Goal: Task Accomplishment & Management: Use online tool/utility

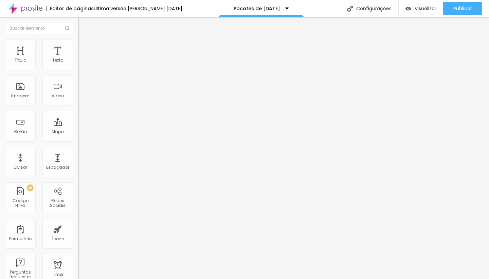
click at [84, 46] on span "Estilo" at bounding box center [89, 44] width 11 height 6
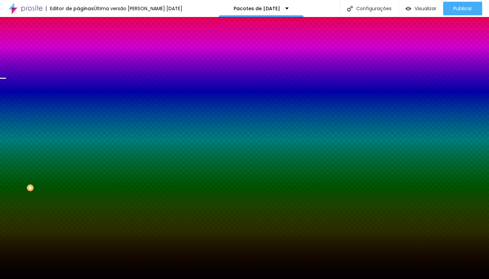
click at [78, 63] on span "Trocar imagem" at bounding box center [96, 60] width 37 height 6
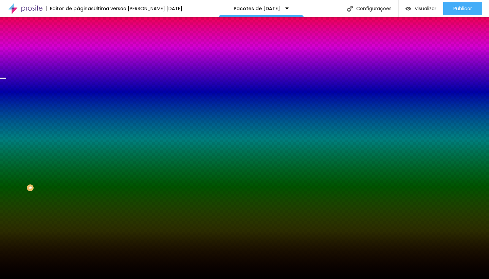
click at [78, 62] on div "Trocar imagem" at bounding box center [117, 59] width 78 height 5
click at [78, 63] on span "Trocar imagem" at bounding box center [96, 60] width 37 height 6
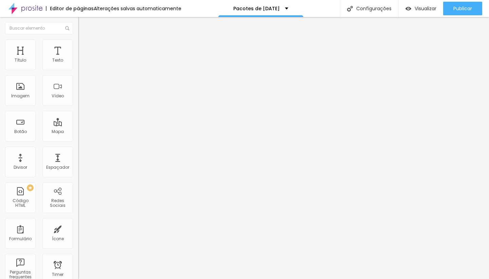
click at [78, 58] on span "Trocar imagem" at bounding box center [96, 56] width 37 height 6
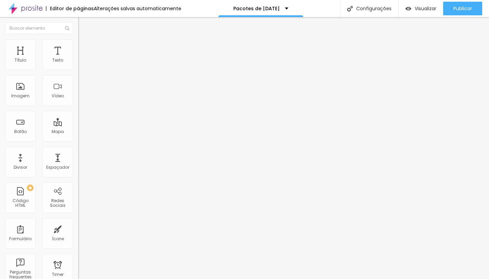
click at [78, 40] on ul "Conteúdo Estilo Avançado" at bounding box center [117, 43] width 78 height 20
click at [84, 46] on span "Estilo" at bounding box center [89, 44] width 11 height 6
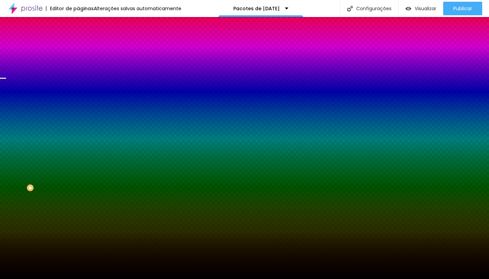
click at [78, 63] on span "Trocar imagem" at bounding box center [96, 60] width 37 height 6
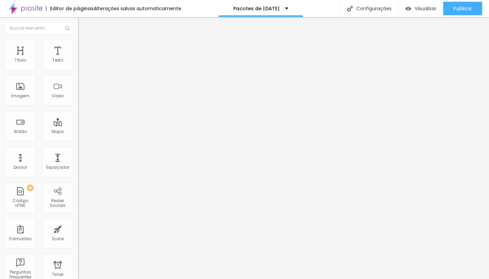
click at [78, 58] on span "Trocar imagem" at bounding box center [96, 56] width 37 height 6
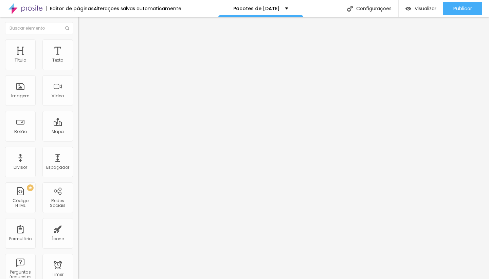
click at [78, 58] on span "Trocar imagem" at bounding box center [96, 56] width 37 height 6
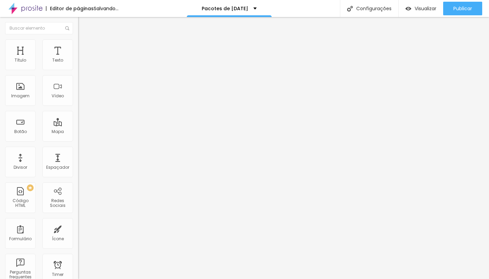
scroll to position [114, 0]
click at [78, 58] on span "Trocar imagem" at bounding box center [96, 56] width 37 height 6
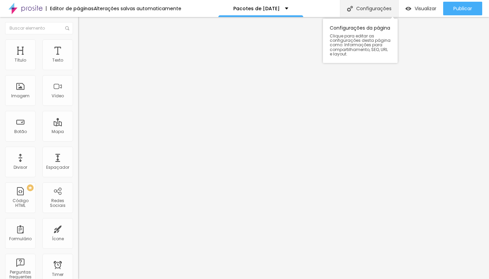
scroll to position [0, 0]
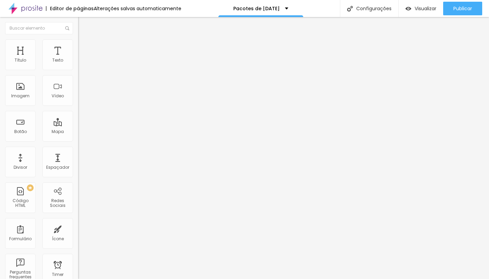
click at [78, 43] on img at bounding box center [81, 42] width 6 height 6
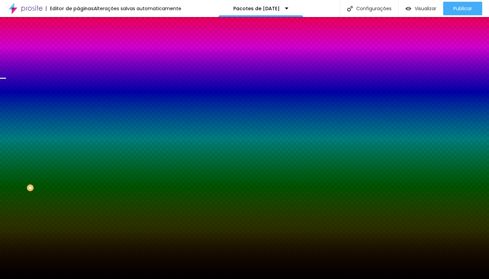
click at [78, 63] on span "Trocar imagem" at bounding box center [96, 60] width 37 height 6
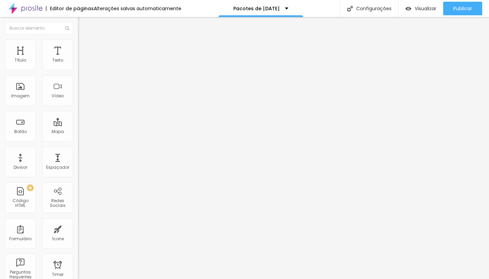
click at [78, 43] on img at bounding box center [81, 42] width 6 height 6
type input "15"
type input "20"
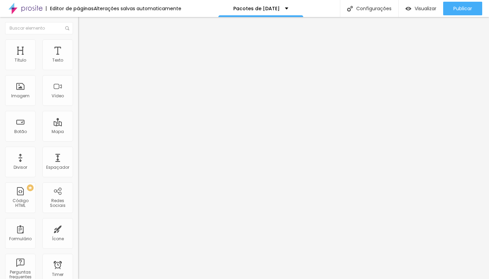
type input "25"
type input "30"
type input "35"
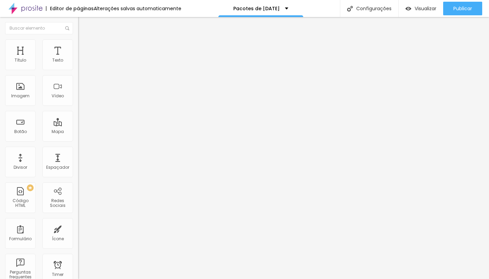
type input "35"
type input "40"
type input "35"
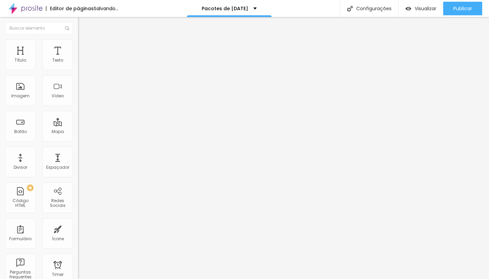
type input "30"
drag, startPoint x: 9, startPoint y: 74, endPoint x: 21, endPoint y: 76, distance: 12.0
type input "30"
click at [78, 70] on input "range" at bounding box center [100, 66] width 44 height 5
click at [78, 39] on li "Conteúdo" at bounding box center [117, 36] width 78 height 7
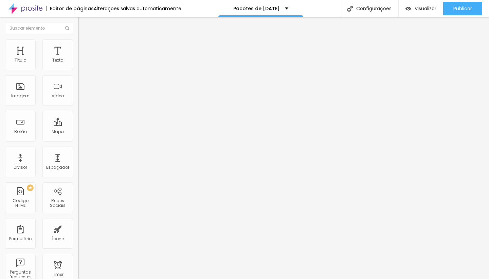
click at [78, 58] on span "Trocar imagem" at bounding box center [96, 56] width 37 height 6
click at [78, 46] on ul "Estilo Avançado" at bounding box center [117, 40] width 78 height 14
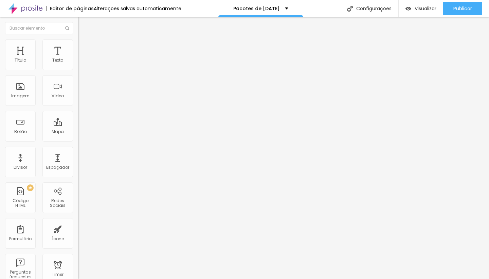
click at [84, 46] on span "Avançado" at bounding box center [95, 44] width 22 height 6
click at [78, 39] on img at bounding box center [81, 36] width 6 height 6
click at [81, 63] on icon "button" at bounding box center [83, 61] width 4 height 4
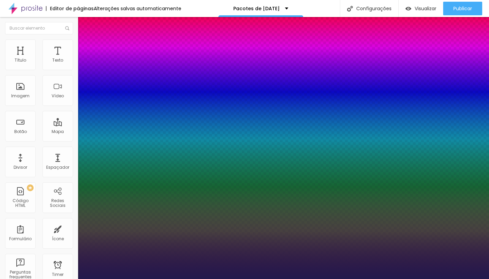
type input "1"
click at [53, 278] on div at bounding box center [244, 279] width 489 height 0
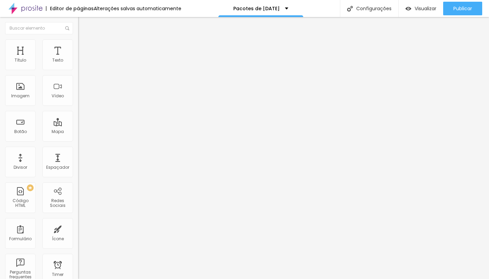
click at [78, 58] on div "Trocar imagem" at bounding box center [117, 55] width 78 height 5
click at [78, 58] on span "Trocar imagem" at bounding box center [96, 56] width 37 height 6
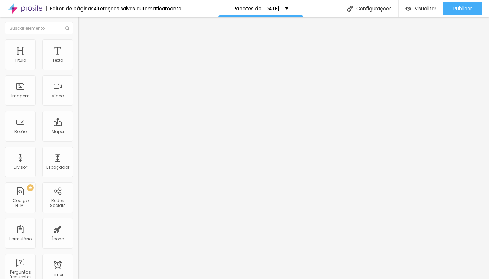
click at [78, 46] on ul "Conteúdo Estilo Avançado" at bounding box center [117, 43] width 78 height 20
click at [84, 46] on span "Estilo" at bounding box center [89, 44] width 11 height 6
click at [78, 39] on img at bounding box center [81, 36] width 6 height 6
click at [78, 20] on button "Editar Imagem" at bounding box center [117, 25] width 78 height 16
click at [78, 58] on span "Adicionar imagem" at bounding box center [100, 56] width 44 height 6
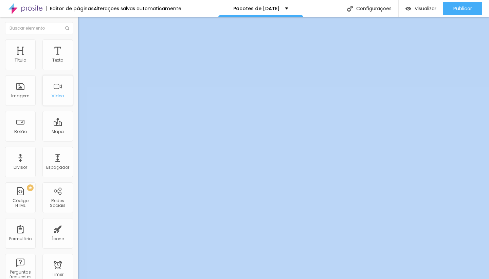
scroll to position [0, 78]
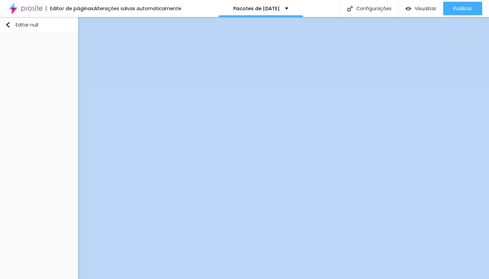
drag, startPoint x: 39, startPoint y: 98, endPoint x: 71, endPoint y: 117, distance: 36.8
click at [73, 118] on div "Título Texto Imagem Vídeo Botão Mapa Divisor Espaçador PREMIUM Código HTML Rede…" at bounding box center [39, 148] width 78 height 262
click at [10, 26] on img "button" at bounding box center [7, 24] width 5 height 5
click at [9, 20] on button "Editar null" at bounding box center [39, 25] width 78 height 16
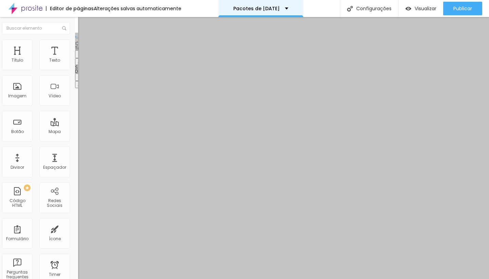
scroll to position [0, 2]
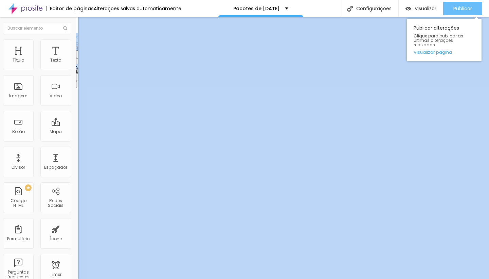
click at [474, 13] on button "Publicar" at bounding box center [462, 9] width 39 height 14
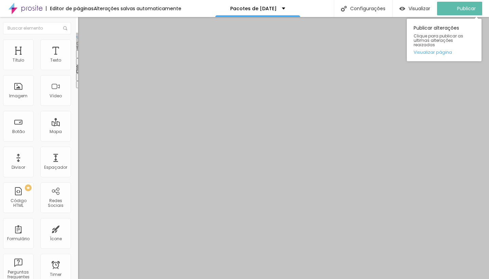
scroll to position [0, 0]
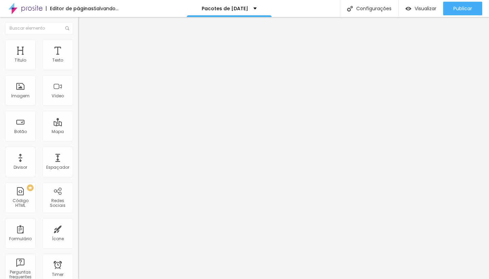
click at [78, 58] on span "Adicionar imagem" at bounding box center [100, 56] width 44 height 6
click at [78, 32] on button "Editar Coluna" at bounding box center [117, 25] width 78 height 16
click at [78, 58] on span "Adicionar imagem" at bounding box center [100, 56] width 44 height 6
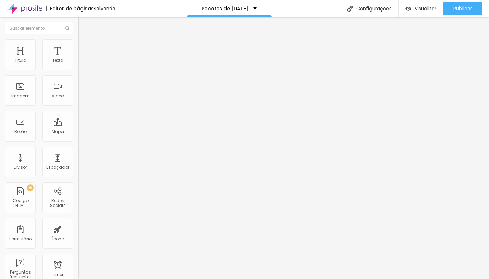
click at [78, 58] on span "Trocar imagem" at bounding box center [96, 56] width 37 height 6
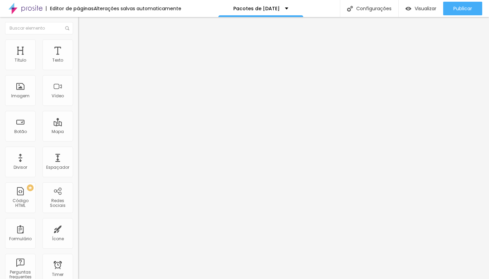
click at [78, 58] on div "Adicionar imagem" at bounding box center [117, 55] width 78 height 5
click at [78, 58] on span "Adicionar imagem" at bounding box center [100, 56] width 44 height 6
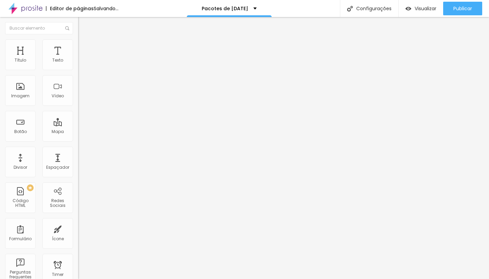
click at [78, 40] on img at bounding box center [81, 42] width 6 height 6
click at [78, 34] on li "Estilo" at bounding box center [117, 36] width 78 height 7
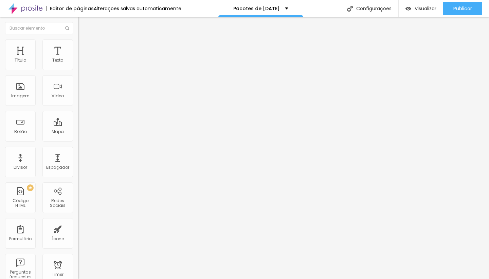
click at [82, 98] on icon "button" at bounding box center [83, 96] width 3 height 3
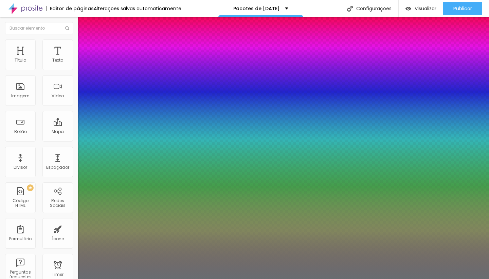
type input "37"
type input "1"
type input "33"
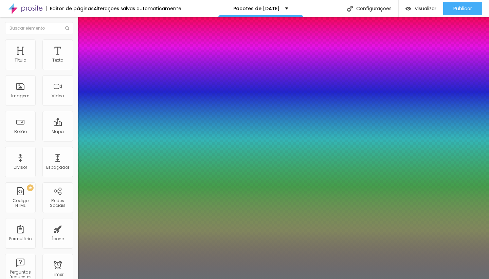
type input "1"
type input "29"
type input "1"
type input "27"
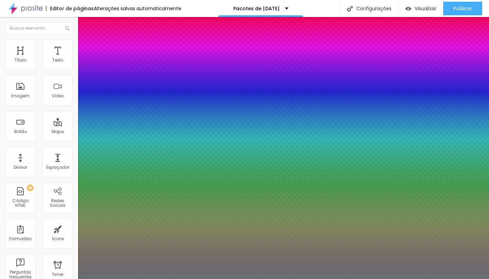
type input "27"
type input "1"
type input "26"
type input "1"
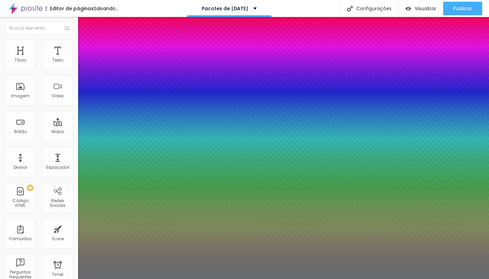
type input "25"
type input "1"
type input "24"
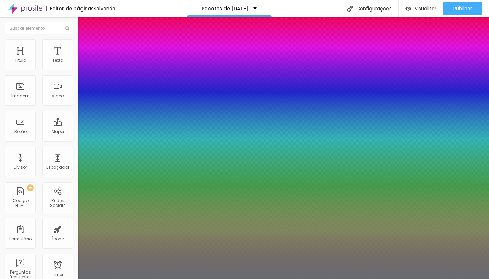
type input "1"
type input "23"
type input "1"
type input "22"
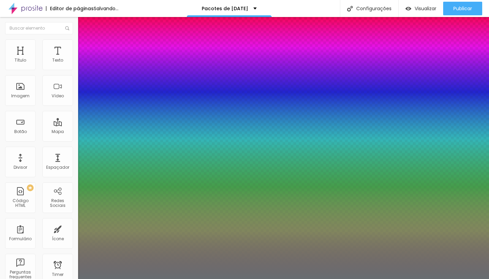
type input "22"
type input "1"
type input "21"
type input "1"
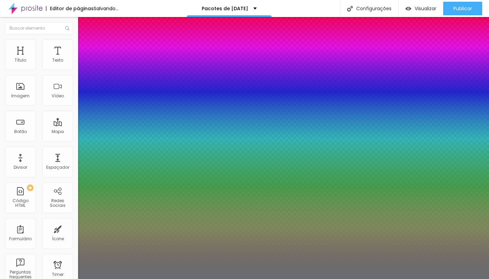
type input "20"
type input "1"
type input "21"
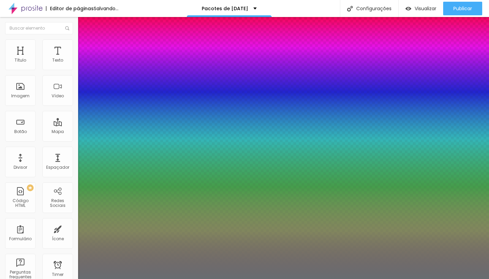
type input "1"
type input "22"
type input "1"
type input "23"
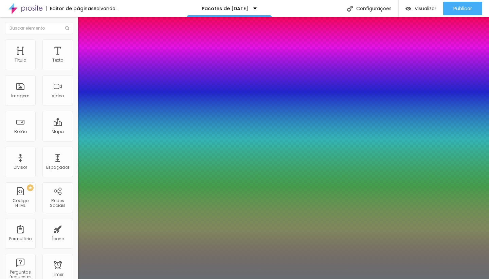
type input "23"
type input "1"
type input "24"
type input "1"
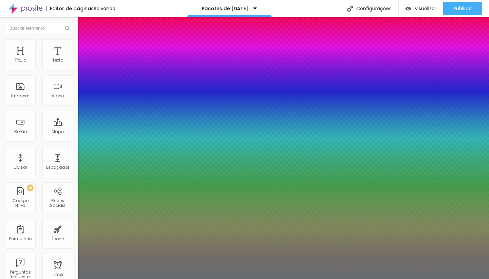
type input "25"
type input "1"
type input "26"
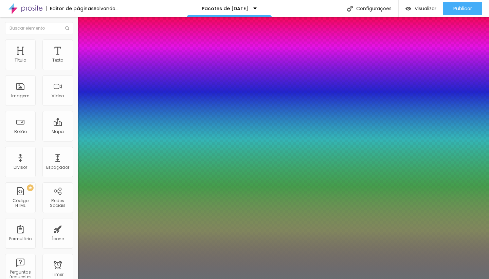
type input "1"
type input "27"
type input "1"
type input "28"
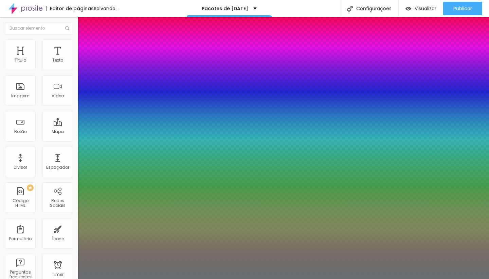
type input "28"
type input "1"
type input "29"
type input "1"
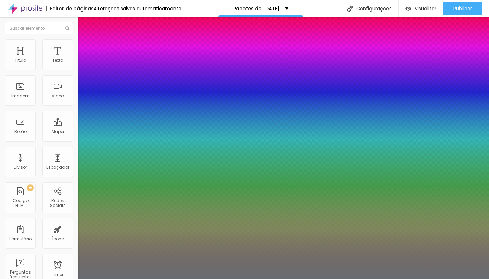
type input "28"
type input "1"
type input "26"
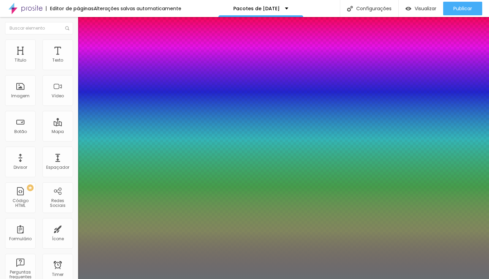
type input "1"
type input "25"
type input "1"
type input "24"
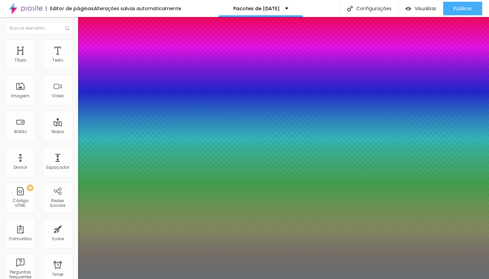
type input "24"
type input "1"
type input "22"
type input "1"
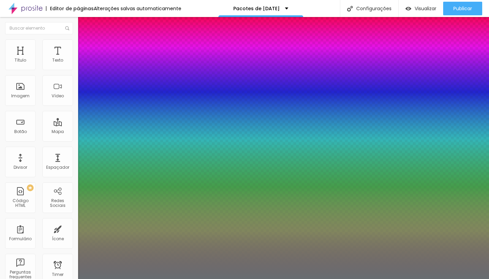
type input "21"
type input "1"
type input "20"
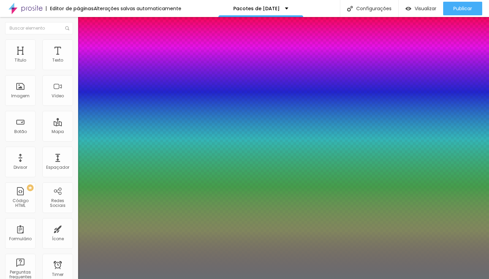
type input "1"
type input "21"
type input "1"
type input "22"
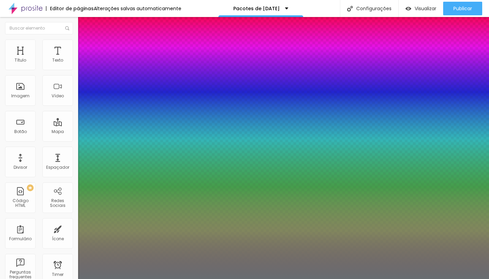
type input "22"
type input "1"
type input "23"
type input "1"
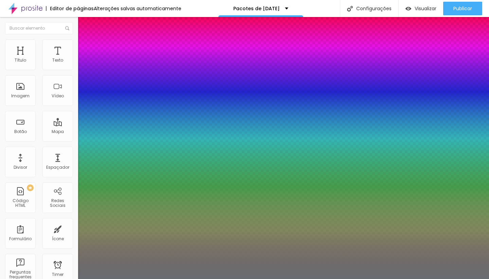
type input "24"
type input "1"
type input "25"
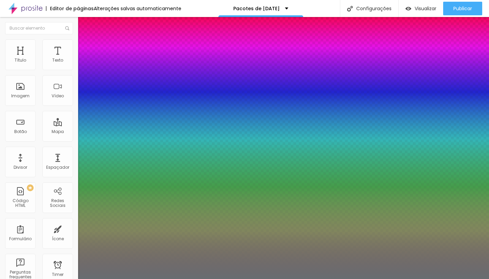
type input "1"
type input "26"
type input "1"
drag, startPoint x: 103, startPoint y: 189, endPoint x: 96, endPoint y: 189, distance: 6.8
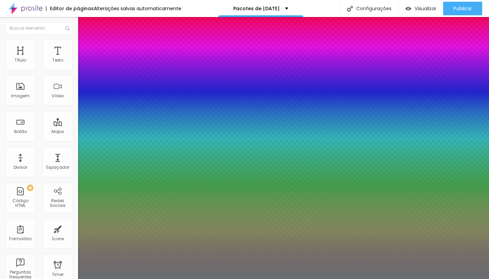
type input "26"
type input "6"
type input "54"
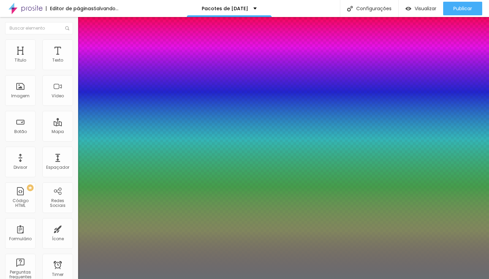
type input "54"
type input "65"
type input "62"
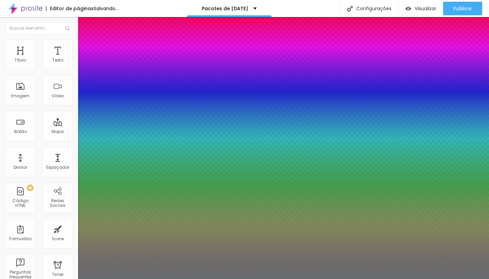
type input "52"
type input "16"
type input "3"
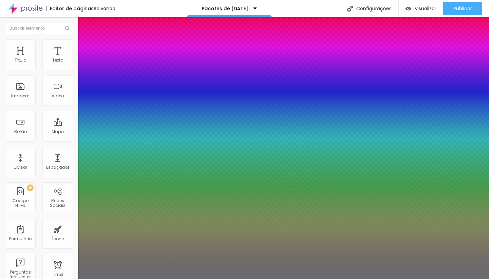
type input "3"
type input "2"
type input "1"
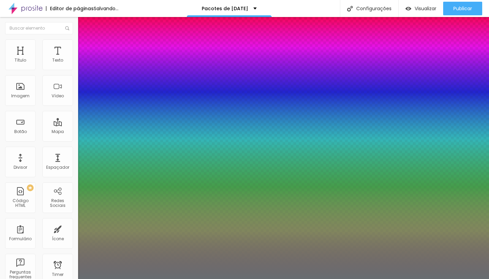
type input "0"
drag, startPoint x: 88, startPoint y: 223, endPoint x: 83, endPoint y: 223, distance: 4.4
type input "0"
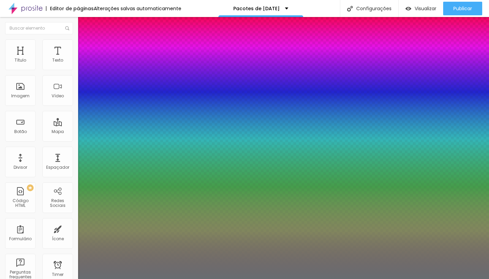
click at [164, 278] on div at bounding box center [244, 279] width 489 height 0
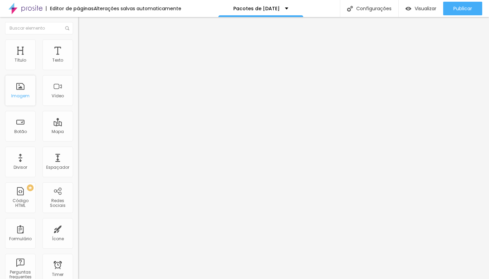
click at [27, 97] on div "Imagem" at bounding box center [20, 95] width 18 height 5
click at [78, 58] on span "Trocar imagem" at bounding box center [96, 56] width 37 height 6
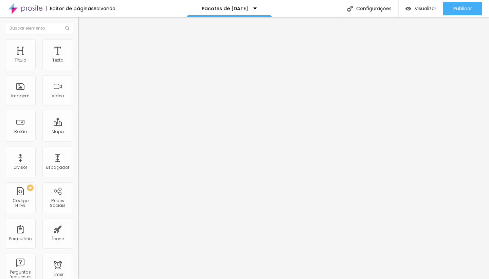
click at [84, 46] on span "Estilo" at bounding box center [89, 44] width 11 height 6
click at [83, 23] on img "button" at bounding box center [85, 24] width 5 height 5
click at [83, 25] on div "Editar Coluna" at bounding box center [104, 24] width 42 height 5
click at [78, 58] on span "Adicionar imagem" at bounding box center [100, 56] width 44 height 6
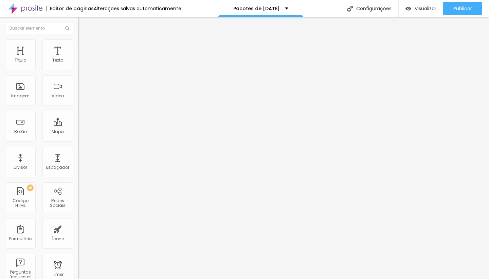
click at [78, 65] on button "button" at bounding box center [83, 61] width 10 height 7
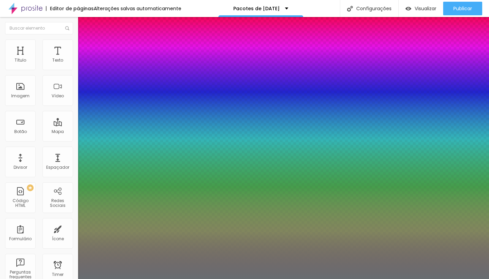
type input "1"
click at [249, 278] on div at bounding box center [244, 279] width 489 height 0
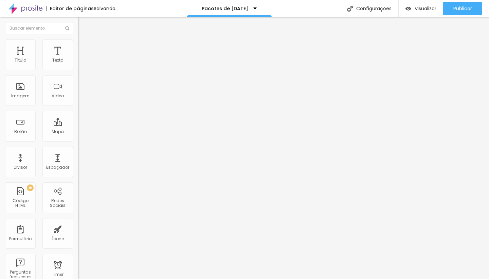
scroll to position [0, 0]
click at [78, 41] on img at bounding box center [81, 42] width 6 height 6
click at [78, 64] on input "[URL][DOMAIN_NAME]" at bounding box center [119, 60] width 82 height 7
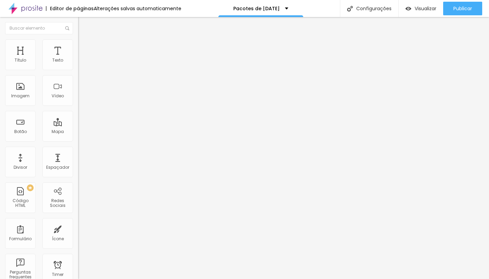
paste input "jUUAdtRR94E"
click at [78, 64] on input "[URL][DOMAIN_NAME]" at bounding box center [119, 60] width 82 height 7
paste input "?feature=share"
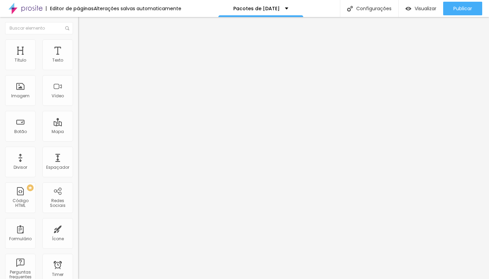
type input "[URL][DOMAIN_NAME]"
click at [426, 6] on span "Visualizar" at bounding box center [426, 8] width 22 height 5
click at [83, 23] on div "Editar Coluna" at bounding box center [104, 24] width 42 height 5
click at [78, 39] on li "Estilo" at bounding box center [117, 42] width 78 height 7
click at [78, 46] on li "Avançado" at bounding box center [117, 49] width 78 height 7
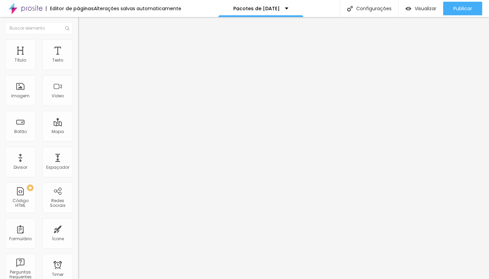
click at [78, 39] on li "Conteúdo" at bounding box center [117, 36] width 78 height 7
click at [78, 128] on div at bounding box center [117, 128] width 78 height 0
click at [430, 7] on span "Visualizar" at bounding box center [426, 8] width 22 height 5
click at [78, 140] on input "text" at bounding box center [119, 136] width 82 height 7
paste input "[URL][DOMAIN_NAME]"
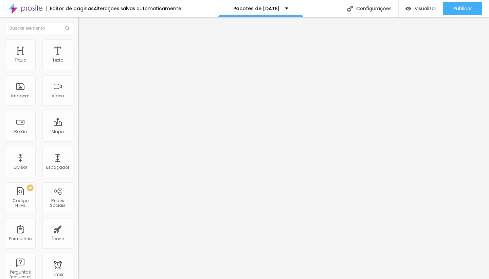
type input "[URL][DOMAIN_NAME]"
click at [78, 152] on div "Abrir em uma nova aba" at bounding box center [117, 149] width 78 height 3
click at [78, 140] on input "text" at bounding box center [119, 136] width 82 height 7
paste input "[URL][DOMAIN_NAME]"
type input "[URL][DOMAIN_NAME]"
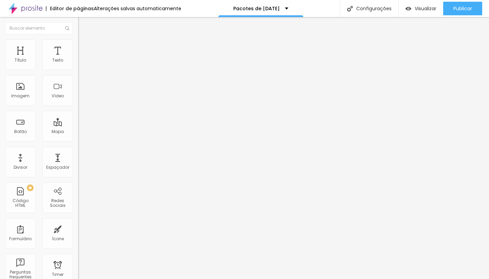
click at [78, 152] on div "Abrir em uma nova aba" at bounding box center [117, 149] width 78 height 3
click at [78, 140] on input "text" at bounding box center [119, 136] width 82 height 7
paste input "[URL][DOMAIN_NAME]"
type input "[URL][DOMAIN_NAME]"
click at [78, 152] on div "Abrir em uma nova aba" at bounding box center [117, 149] width 78 height 3
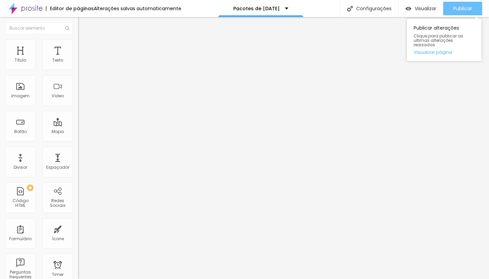
click at [473, 5] on button "Publicar" at bounding box center [462, 9] width 39 height 14
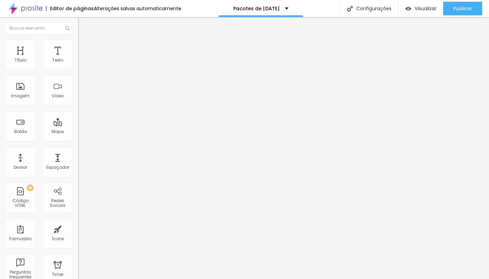
click at [78, 58] on span "Trocar imagem" at bounding box center [96, 56] width 37 height 6
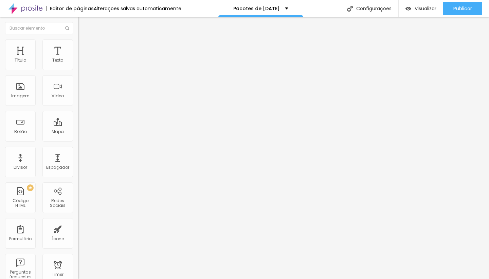
click at [78, 58] on span "Adicionar imagem" at bounding box center [100, 56] width 44 height 6
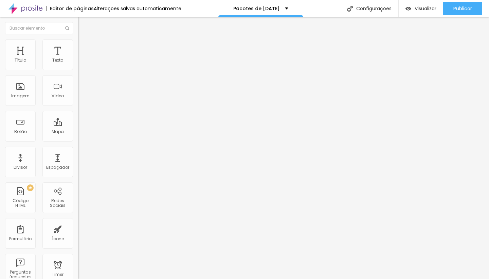
click at [78, 58] on span "Adicionar imagem" at bounding box center [100, 56] width 44 height 6
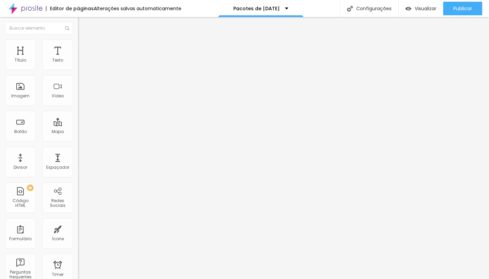
click at [78, 58] on span "Adicionar imagem" at bounding box center [100, 56] width 44 height 6
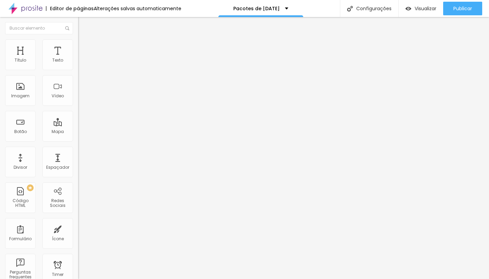
click at [83, 26] on img "button" at bounding box center [85, 24] width 5 height 5
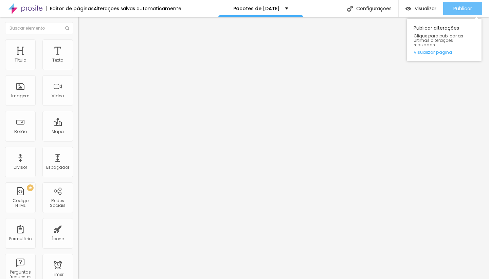
click at [468, 12] on div "Publicar" at bounding box center [463, 9] width 19 height 14
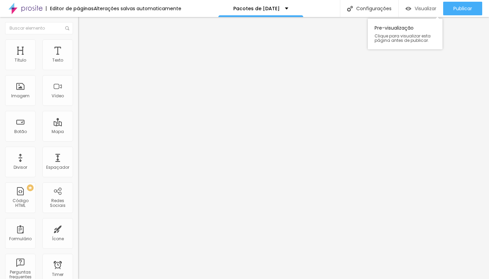
click at [415, 5] on div "Visualizar" at bounding box center [421, 9] width 31 height 14
click at [78, 58] on span "Trocar imagem" at bounding box center [96, 56] width 37 height 6
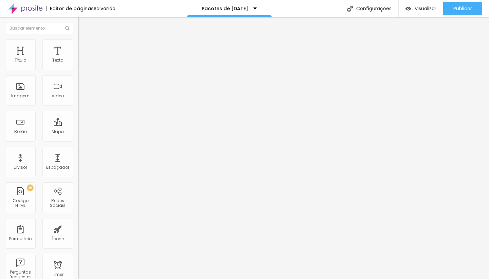
click at [78, 58] on span "Trocar imagem" at bounding box center [96, 56] width 37 height 6
click at [83, 26] on div "Editar Coluna" at bounding box center [104, 24] width 42 height 5
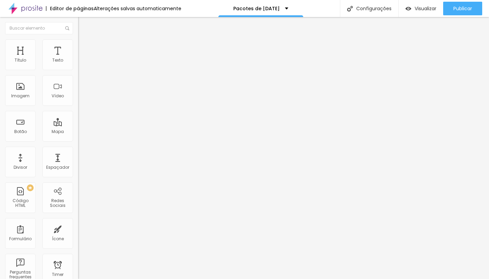
click at [78, 58] on span "Adicionar imagem" at bounding box center [100, 56] width 44 height 6
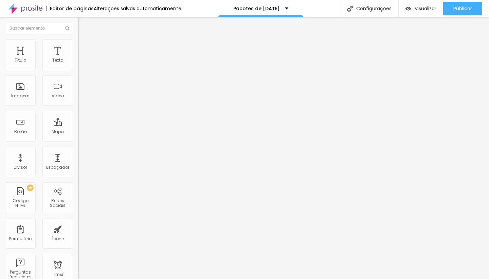
click at [83, 25] on img "button" at bounding box center [85, 24] width 5 height 5
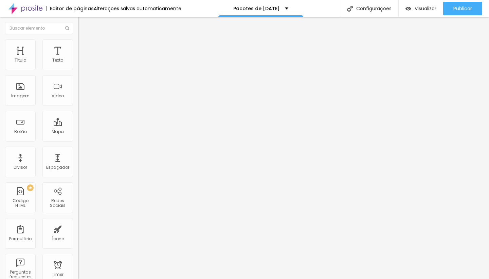
click at [78, 58] on span "Adicionar imagem" at bounding box center [100, 56] width 44 height 6
click at [78, 58] on span "Trocar imagem" at bounding box center [96, 56] width 37 height 6
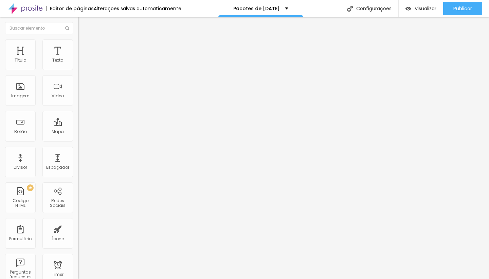
scroll to position [100, 0]
click at [78, 58] on div "Trocar imagem" at bounding box center [117, 55] width 78 height 5
click at [78, 58] on span "Trocar imagem" at bounding box center [96, 56] width 37 height 6
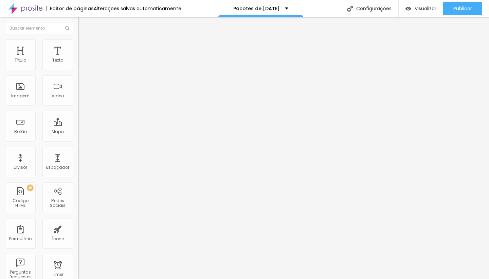
scroll to position [91, 0]
click at [78, 58] on span "Trocar imagem" at bounding box center [96, 56] width 37 height 6
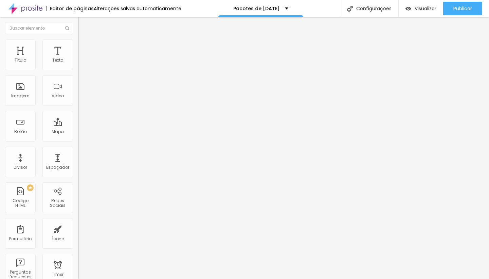
scroll to position [112, 0]
click at [78, 58] on span "Trocar imagem" at bounding box center [96, 56] width 37 height 6
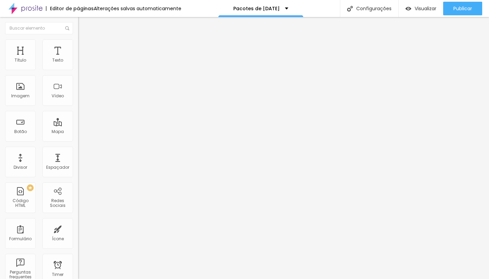
click at [78, 58] on span "Trocar imagem" at bounding box center [96, 56] width 37 height 6
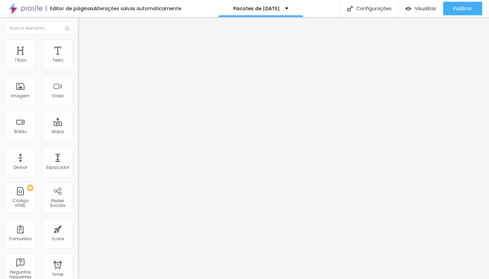
click at [78, 58] on span "Trocar imagem" at bounding box center [96, 56] width 37 height 6
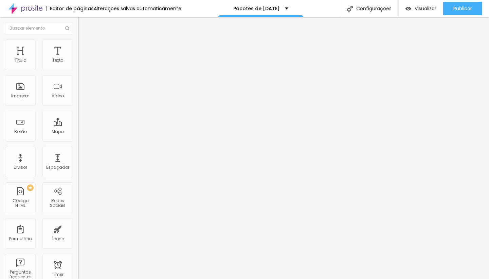
click at [78, 58] on span "Trocar imagem" at bounding box center [96, 56] width 37 height 6
click at [78, 22] on button "Editar Imagem" at bounding box center [117, 25] width 78 height 16
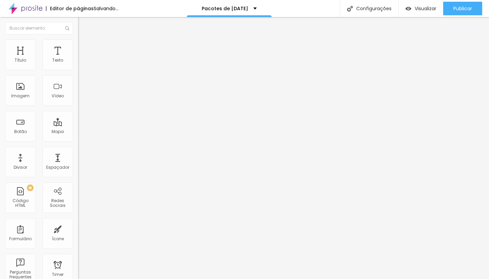
click at [78, 58] on div "Adicionar imagem" at bounding box center [117, 55] width 78 height 5
click at [78, 58] on span "Adicionar imagem" at bounding box center [100, 56] width 44 height 6
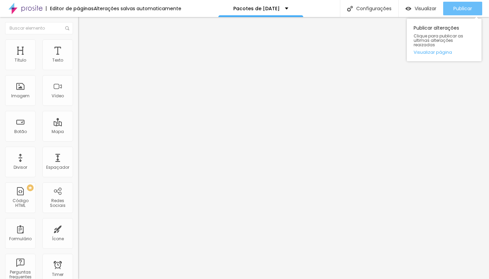
click at [465, 11] on span "Publicar" at bounding box center [463, 8] width 19 height 5
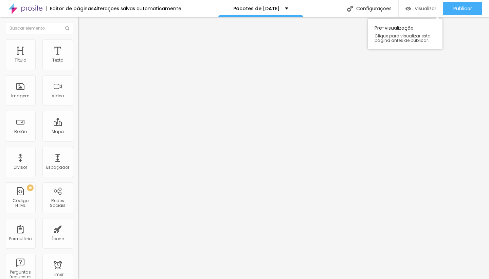
click at [425, 7] on span "Visualizar" at bounding box center [426, 8] width 22 height 5
click at [78, 45] on li "Estilo" at bounding box center [117, 42] width 78 height 7
click at [78, 46] on li "Avançado" at bounding box center [117, 49] width 78 height 7
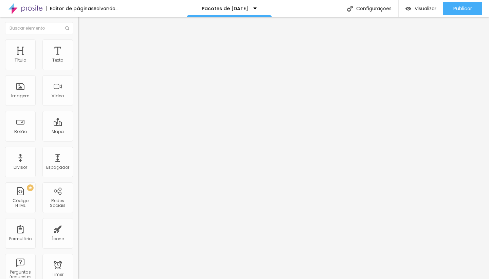
click at [78, 157] on div "10 Espaço de cima 10 Espaço de baixo ID Html Classes Html Visível nos dispositi…" at bounding box center [117, 196] width 78 height 286
click at [78, 46] on li "Avançado" at bounding box center [117, 49] width 78 height 7
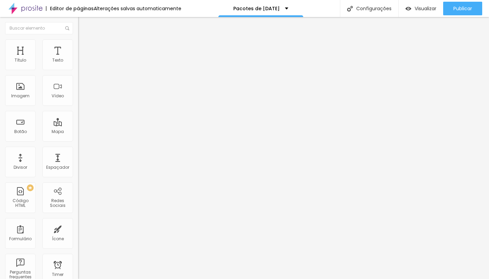
click at [78, 39] on li "Estilo" at bounding box center [117, 42] width 78 height 7
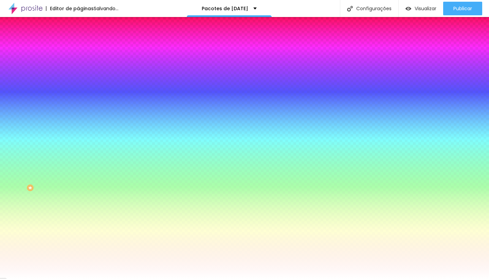
click at [78, 39] on img at bounding box center [81, 36] width 6 height 6
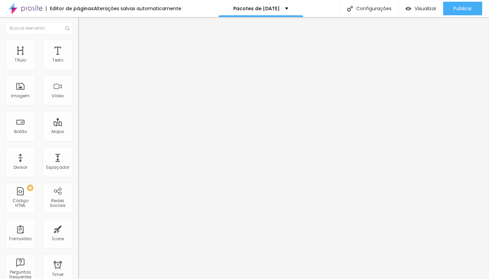
click at [83, 22] on div "Editar Coluna" at bounding box center [104, 24] width 42 height 5
click at [78, 58] on span "Adicionar imagem" at bounding box center [100, 56] width 44 height 6
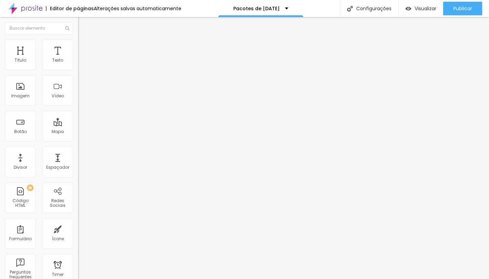
click at [78, 58] on span "Adicionar imagem" at bounding box center [100, 56] width 44 height 6
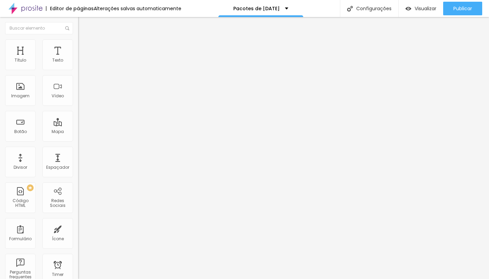
click at [78, 58] on span "Adicionar imagem" at bounding box center [100, 56] width 44 height 6
click at [83, 23] on img "button" at bounding box center [85, 24] width 5 height 5
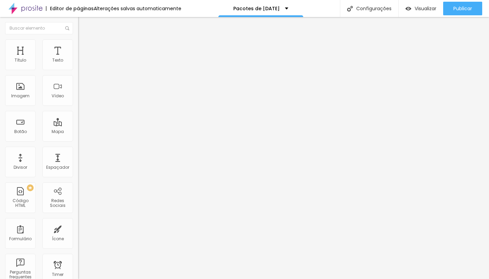
click at [78, 58] on span "Adicionar imagem" at bounding box center [100, 56] width 44 height 6
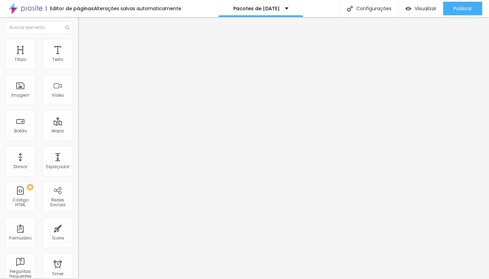
click at [83, 24] on img "button" at bounding box center [85, 23] width 5 height 5
click at [78, 58] on span "Adicionar imagem" at bounding box center [100, 55] width 44 height 6
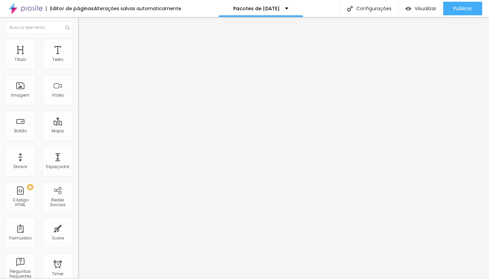
click at [83, 22] on img "button" at bounding box center [85, 23] width 5 height 5
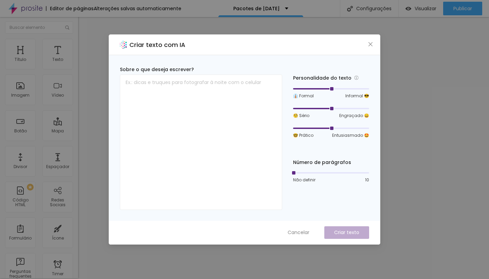
click at [375, 45] on div "Criar texto com IA" at bounding box center [244, 45] width 271 height 20
click at [372, 41] on button "Close" at bounding box center [370, 44] width 7 height 7
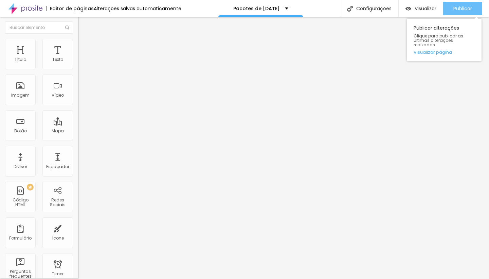
click at [458, 7] on span "Publicar" at bounding box center [463, 8] width 19 height 5
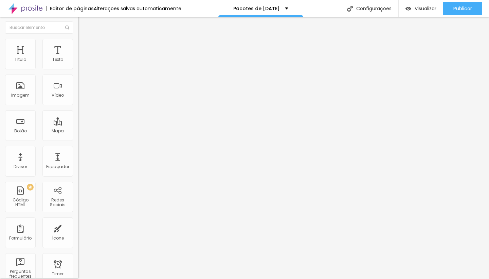
click at [78, 58] on span "Adicionar imagem" at bounding box center [100, 55] width 44 height 6
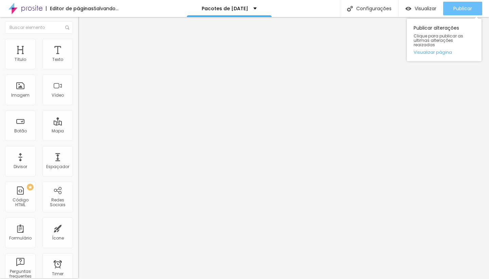
click at [459, 11] on span "Publicar" at bounding box center [463, 8] width 19 height 5
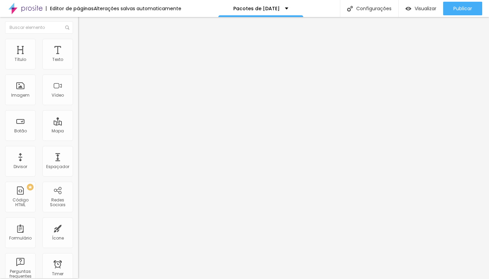
click at [78, 46] on img at bounding box center [81, 49] width 6 height 6
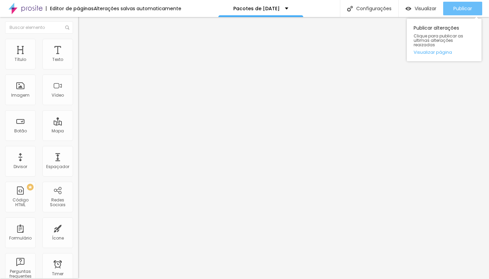
click at [455, 9] on span "Publicar" at bounding box center [463, 8] width 19 height 5
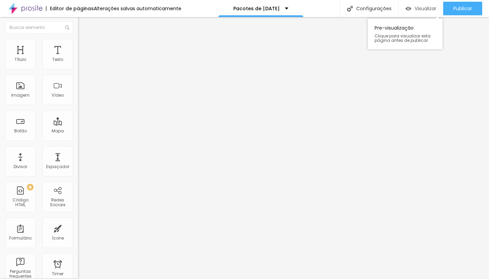
click at [415, 8] on span "Visualizar" at bounding box center [426, 8] width 22 height 5
